Goal: Task Accomplishment & Management: Complete application form

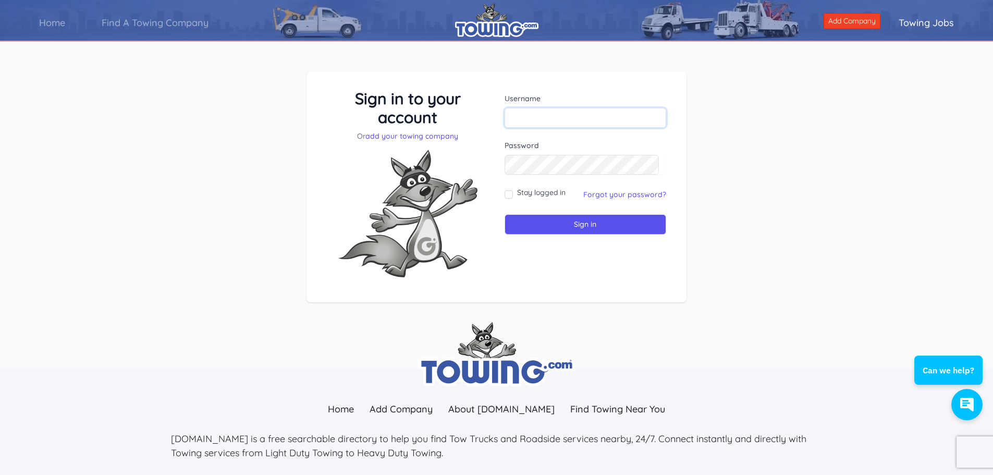
click at [521, 120] on input "text" at bounding box center [586, 118] width 162 height 20
paste input "tmpuser7/8/2013"
type input "tmpuser7/8/2013"
click at [599, 194] on link "Forgot your password?" at bounding box center [624, 194] width 83 height 9
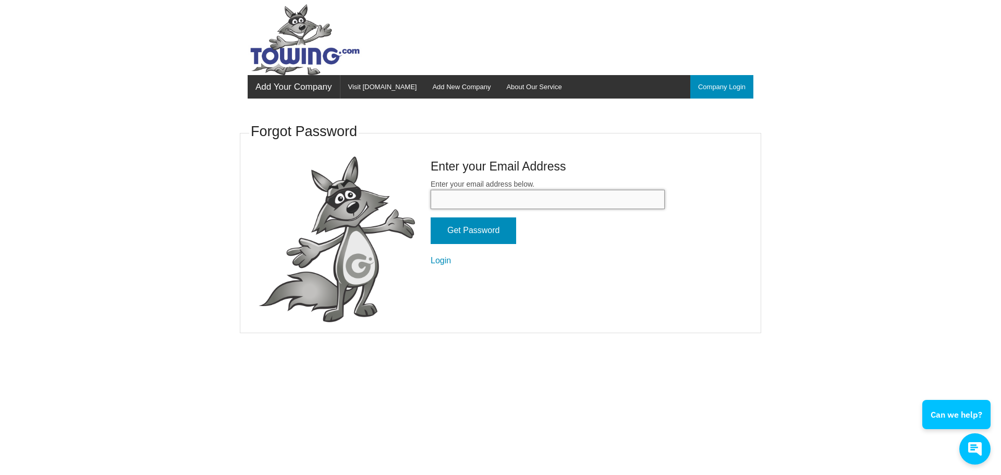
click at [481, 203] on input "Enter your email address below." at bounding box center [548, 199] width 234 height 19
type input "[EMAIL_ADDRESS][DOMAIN_NAME]"
click at [496, 231] on input "Get Password" at bounding box center [474, 230] width 86 height 27
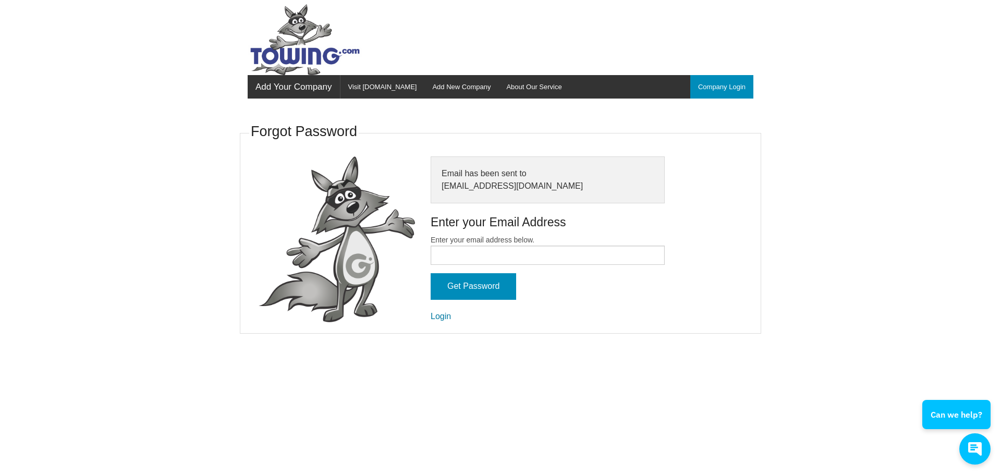
click at [449, 318] on link "Login" at bounding box center [441, 316] width 20 height 9
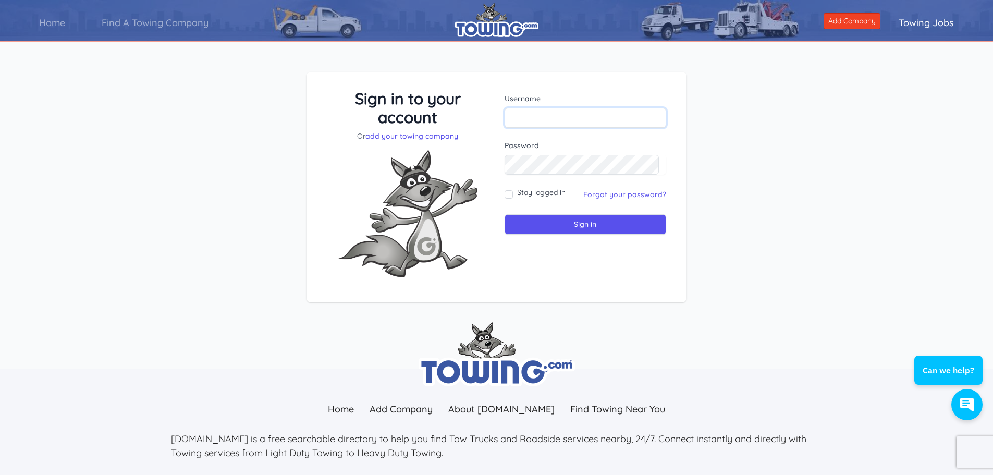
click at [528, 116] on input "text" at bounding box center [586, 118] width 162 height 20
paste input ": tmpuser"
type input ": tmpuser"
click at [551, 220] on input "Sign in" at bounding box center [586, 224] width 162 height 20
click at [520, 119] on input "text" at bounding box center [586, 118] width 162 height 20
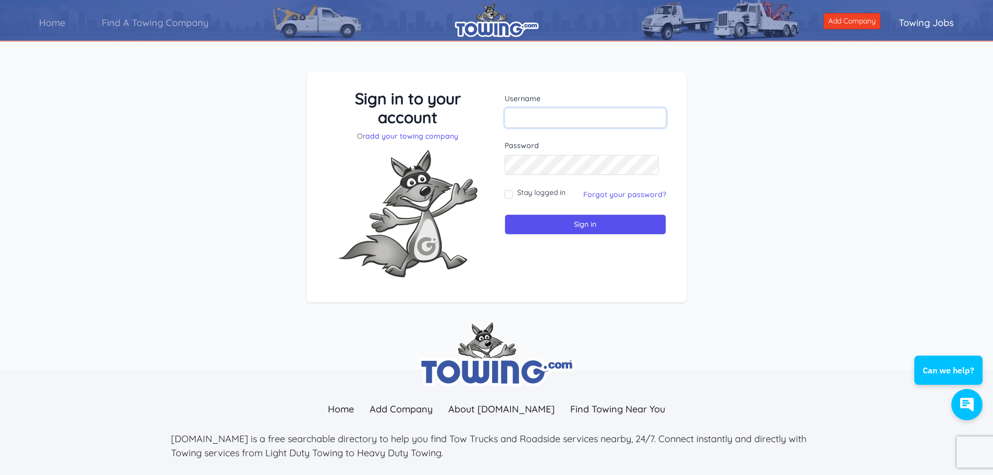
click at [521, 120] on input "text" at bounding box center [586, 118] width 162 height 20
paste input "tmpuser"
type input "tmpuser"
click at [505, 192] on input "Stay logged in" at bounding box center [509, 194] width 8 height 8
checkbox input "true"
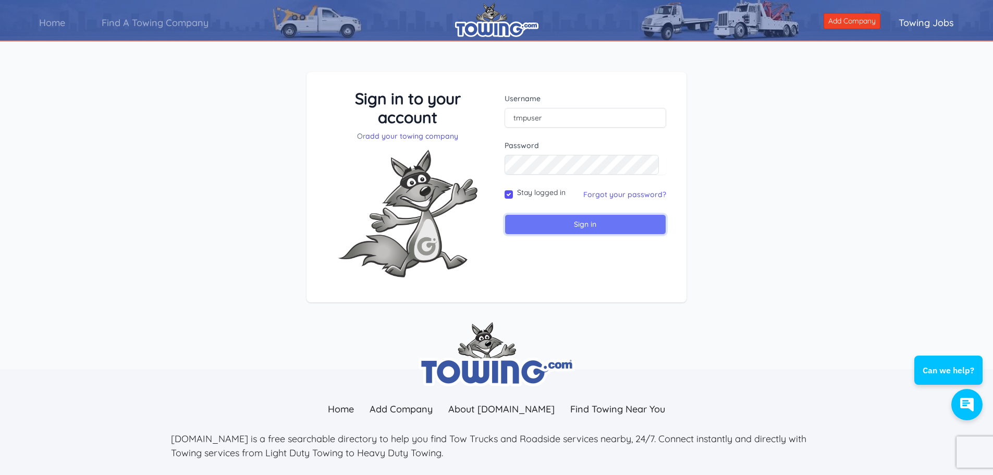
click at [533, 224] on input "Sign in" at bounding box center [586, 224] width 162 height 20
paste input "tmpuser"
type input "tmpuser"
click at [607, 219] on input "Sign in" at bounding box center [586, 224] width 162 height 20
click at [411, 139] on link "add your towing company" at bounding box center [411, 135] width 93 height 9
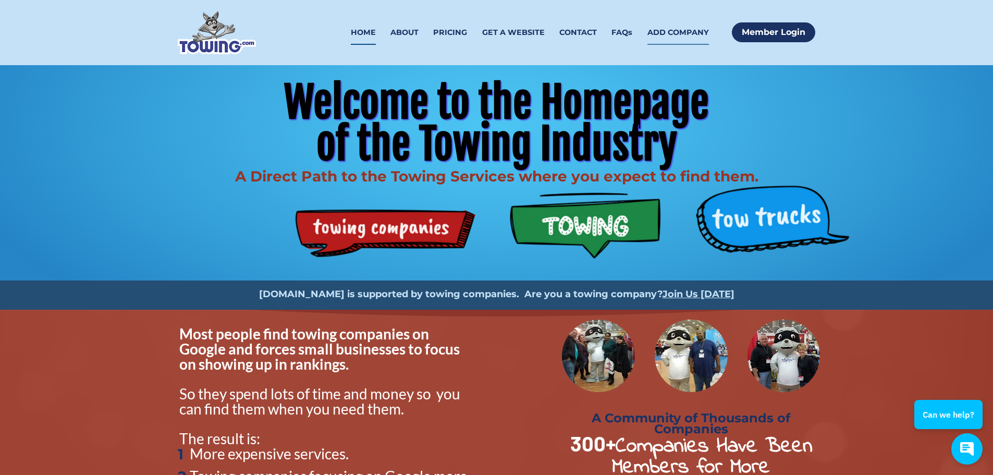
click at [660, 40] on link "ADD COMPANY" at bounding box center [679, 32] width 62 height 25
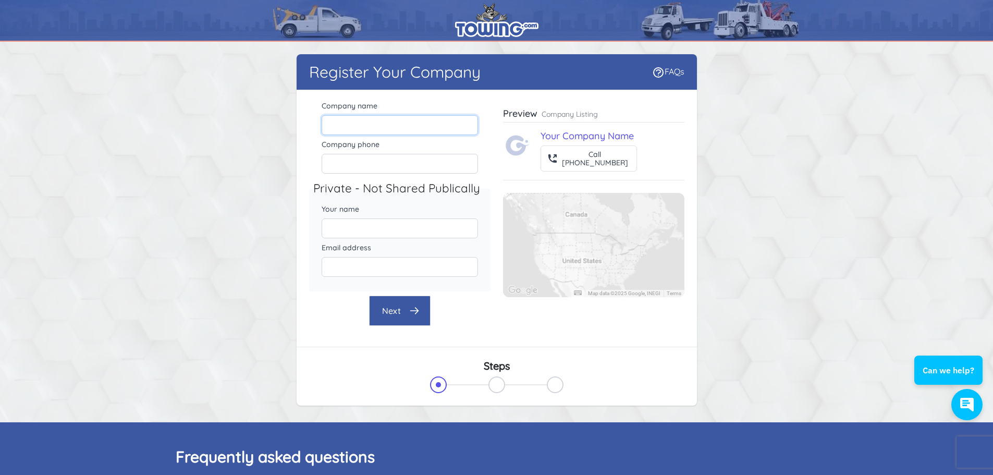
click at [361, 121] on input "Company name" at bounding box center [400, 125] width 156 height 20
type input "[PERSON_NAME] WRECKER SERVICE"
type input "9105826100"
type input "[PERSON_NAME]"
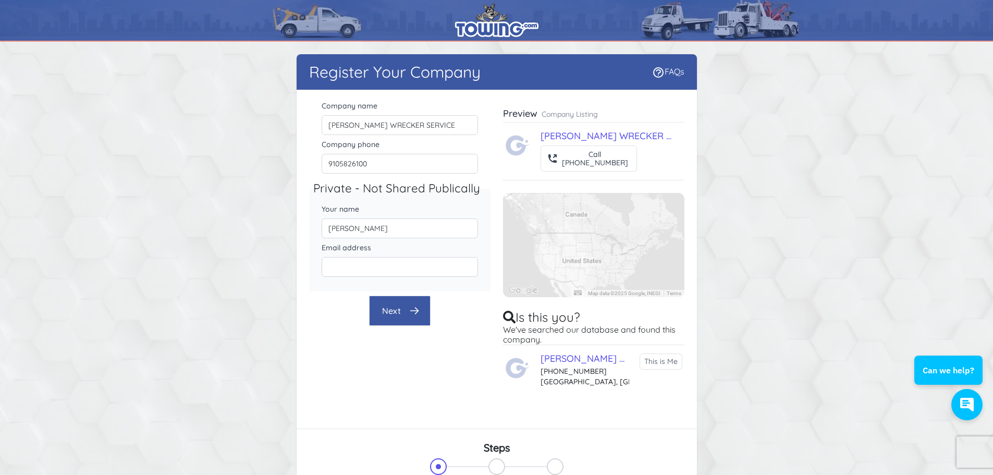
click at [381, 313] on button "Next" at bounding box center [400, 311] width 62 height 30
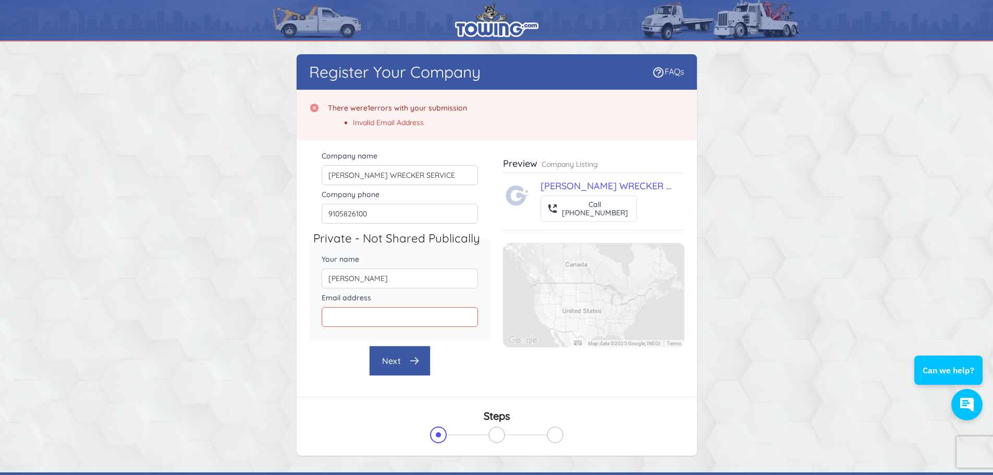
scroll to position [5, 0]
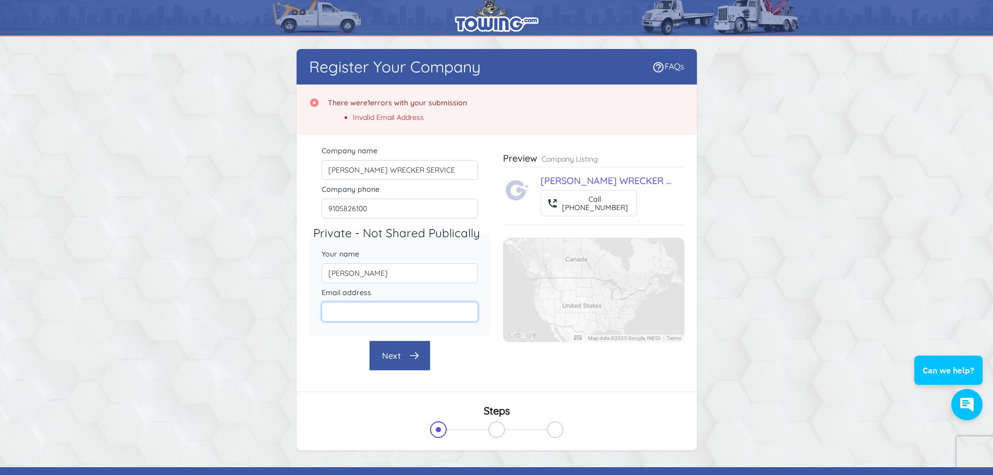
click at [361, 314] on input "Email address" at bounding box center [400, 312] width 156 height 20
type input "[EMAIL_ADDRESS][DOMAIN_NAME]"
click at [414, 353] on div "Register Your Company FAQs There were 1 errors with your submission Invalid Ema…" at bounding box center [497, 249] width 400 height 401
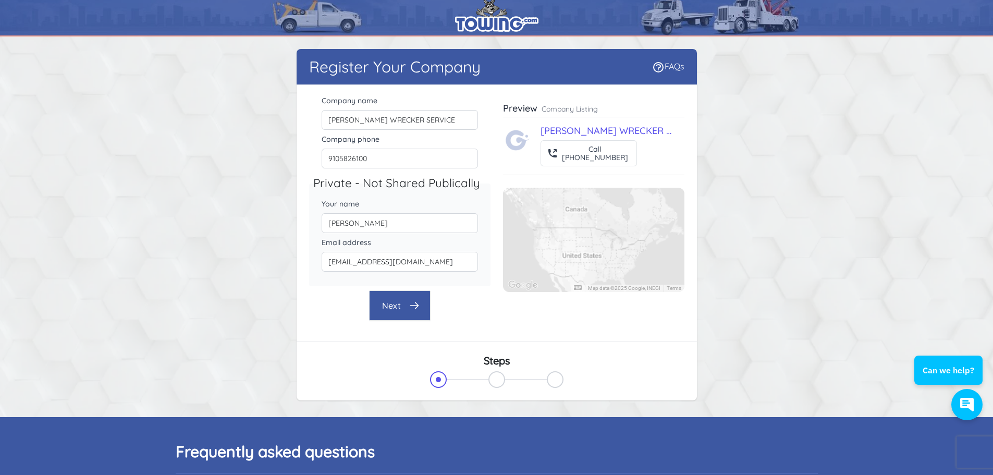
click at [417, 307] on icon "button" at bounding box center [414, 305] width 10 height 10
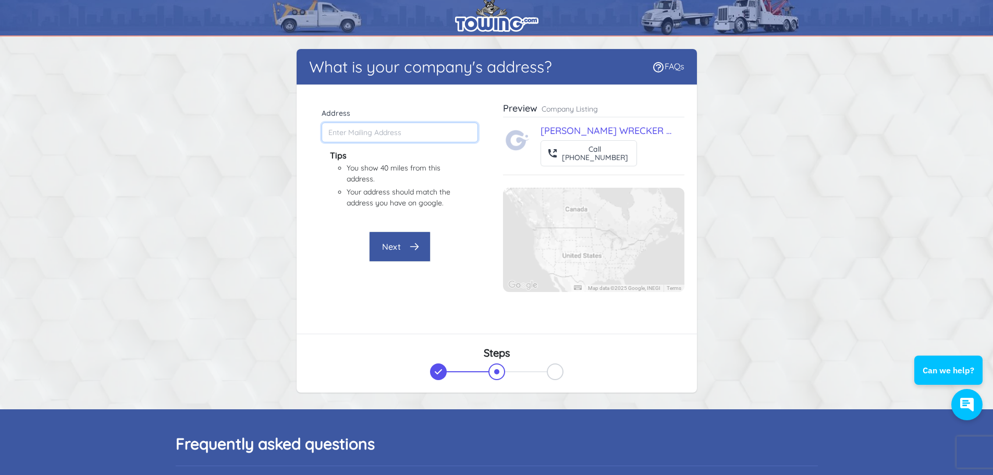
click at [359, 129] on input "Address" at bounding box center [400, 133] width 156 height 20
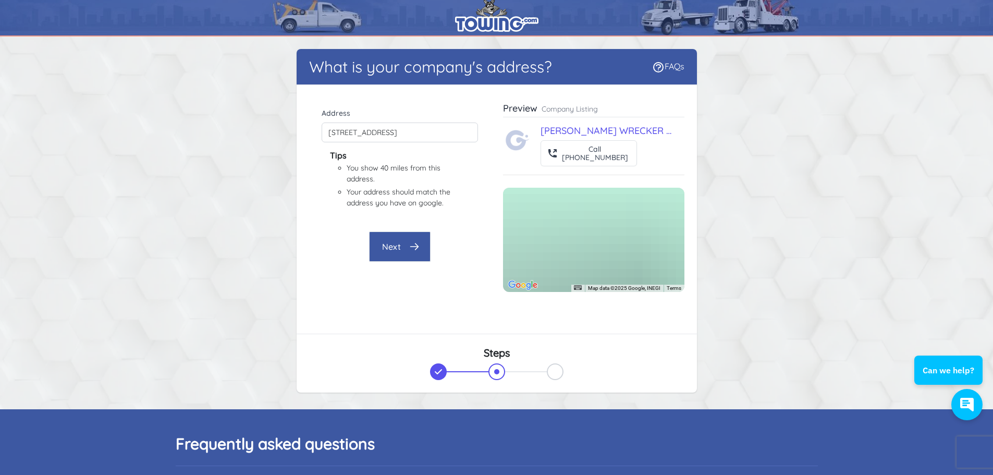
type input "[STREET_ADDRESS]"
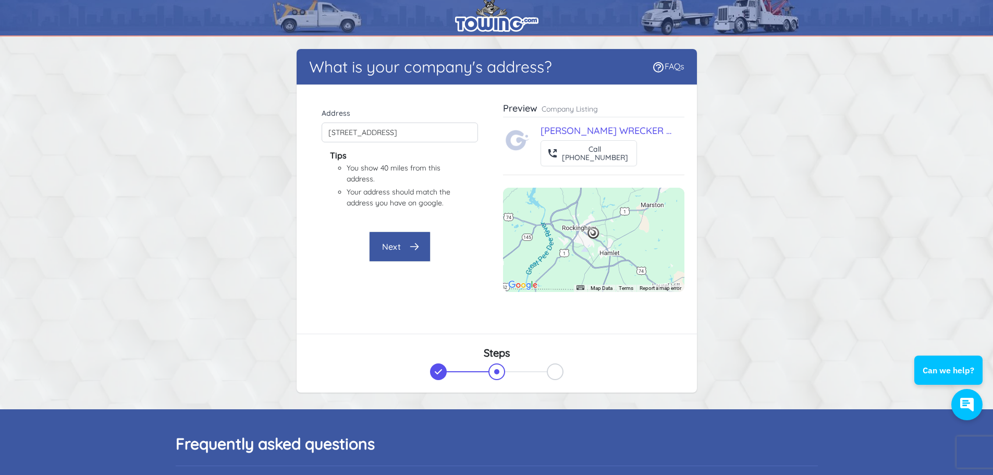
click at [406, 250] on button "Next" at bounding box center [400, 246] width 62 height 30
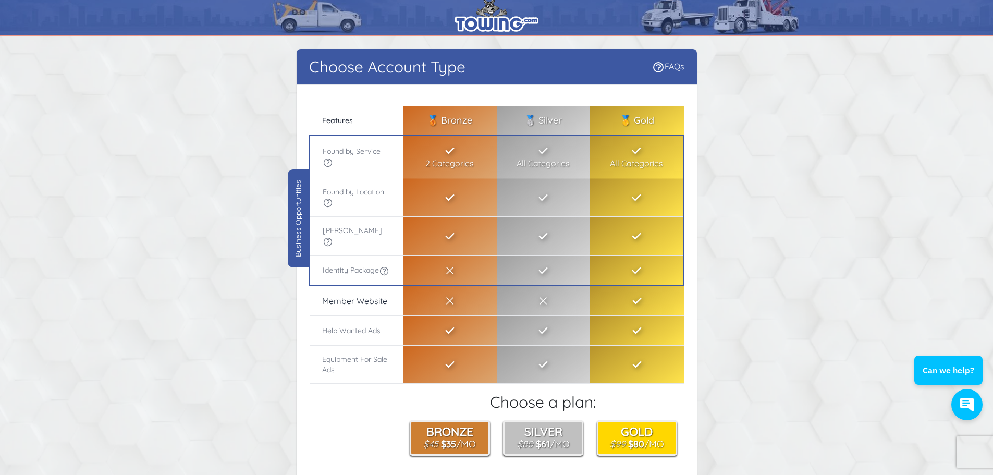
scroll to position [0, 0]
